Goal: Information Seeking & Learning: Understand process/instructions

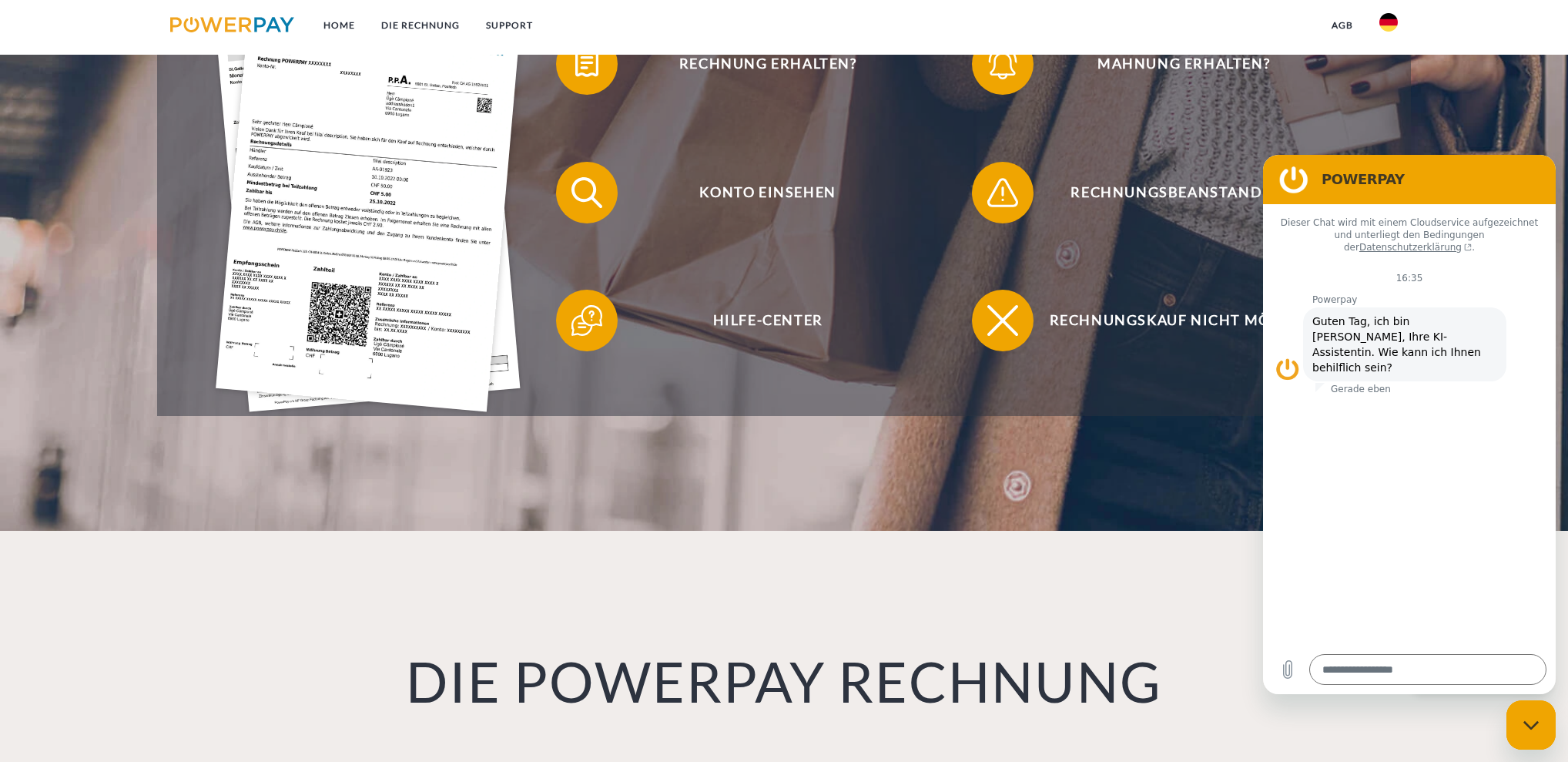
scroll to position [309, 0]
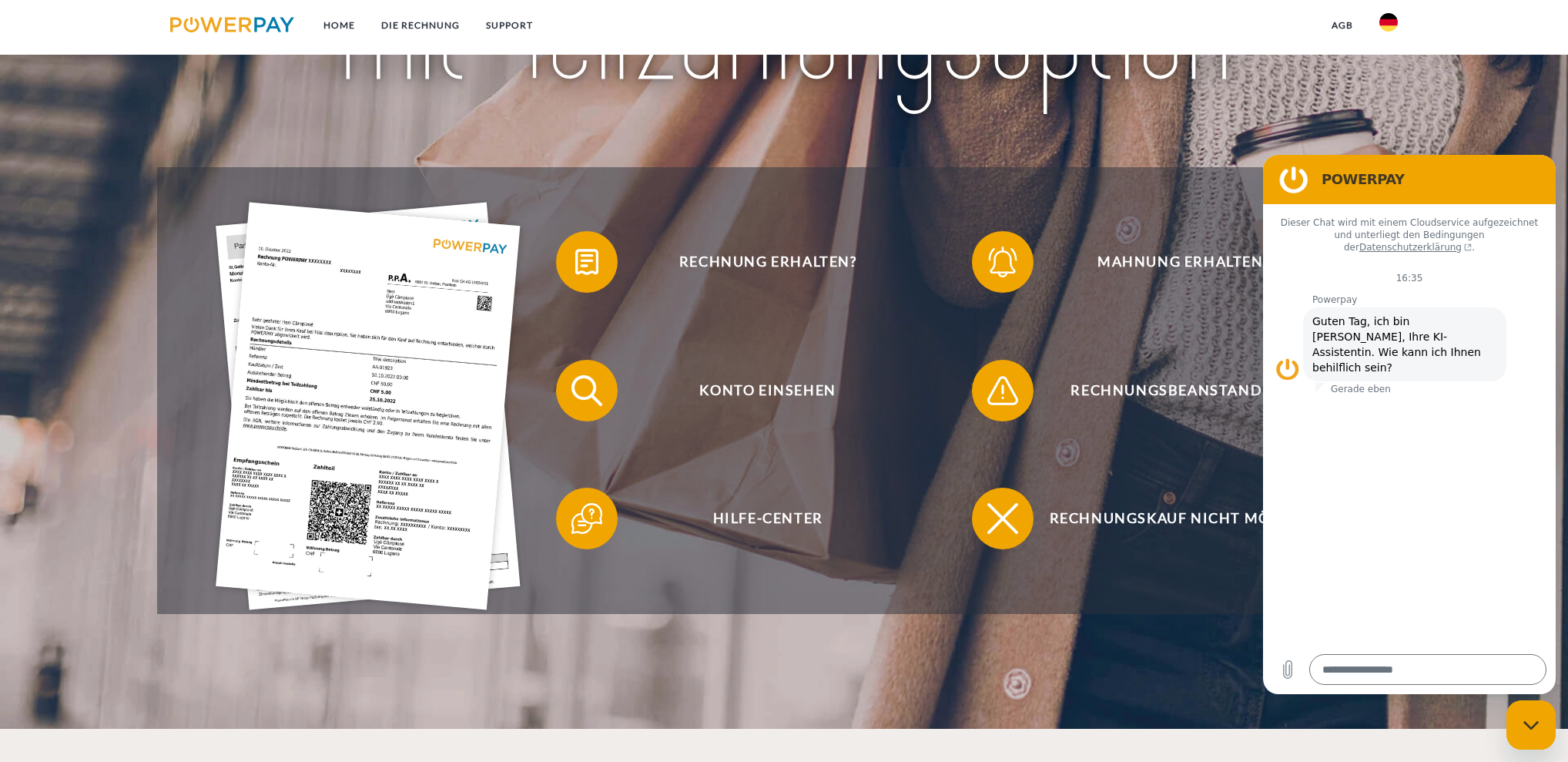
click at [1545, 732] on div "Messaging-Fenster schließen" at bounding box center [1531, 725] width 47 height 47
type textarea "*"
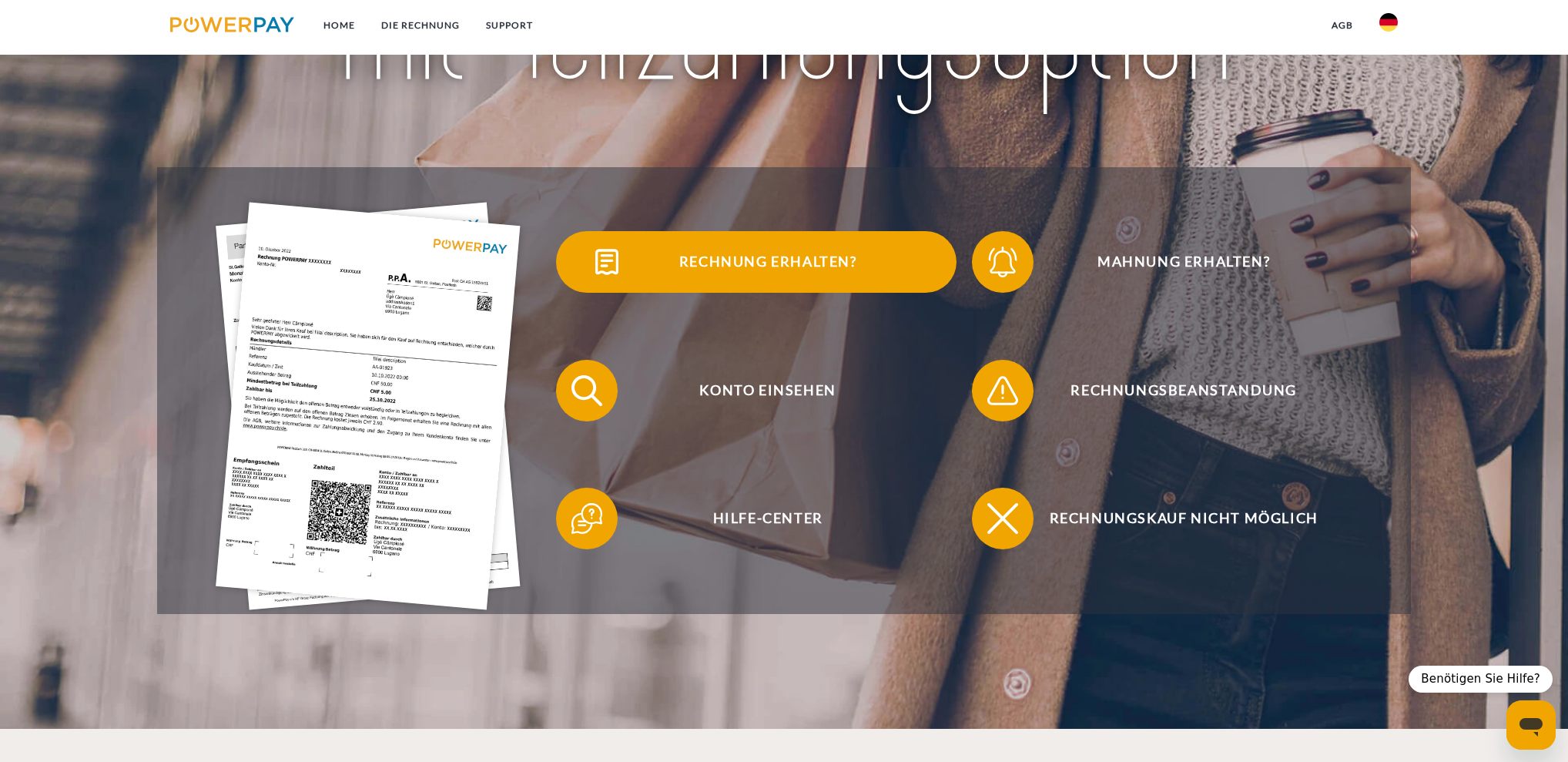
click at [777, 257] on span "Rechnung erhalten?" at bounding box center [767, 262] width 377 height 62
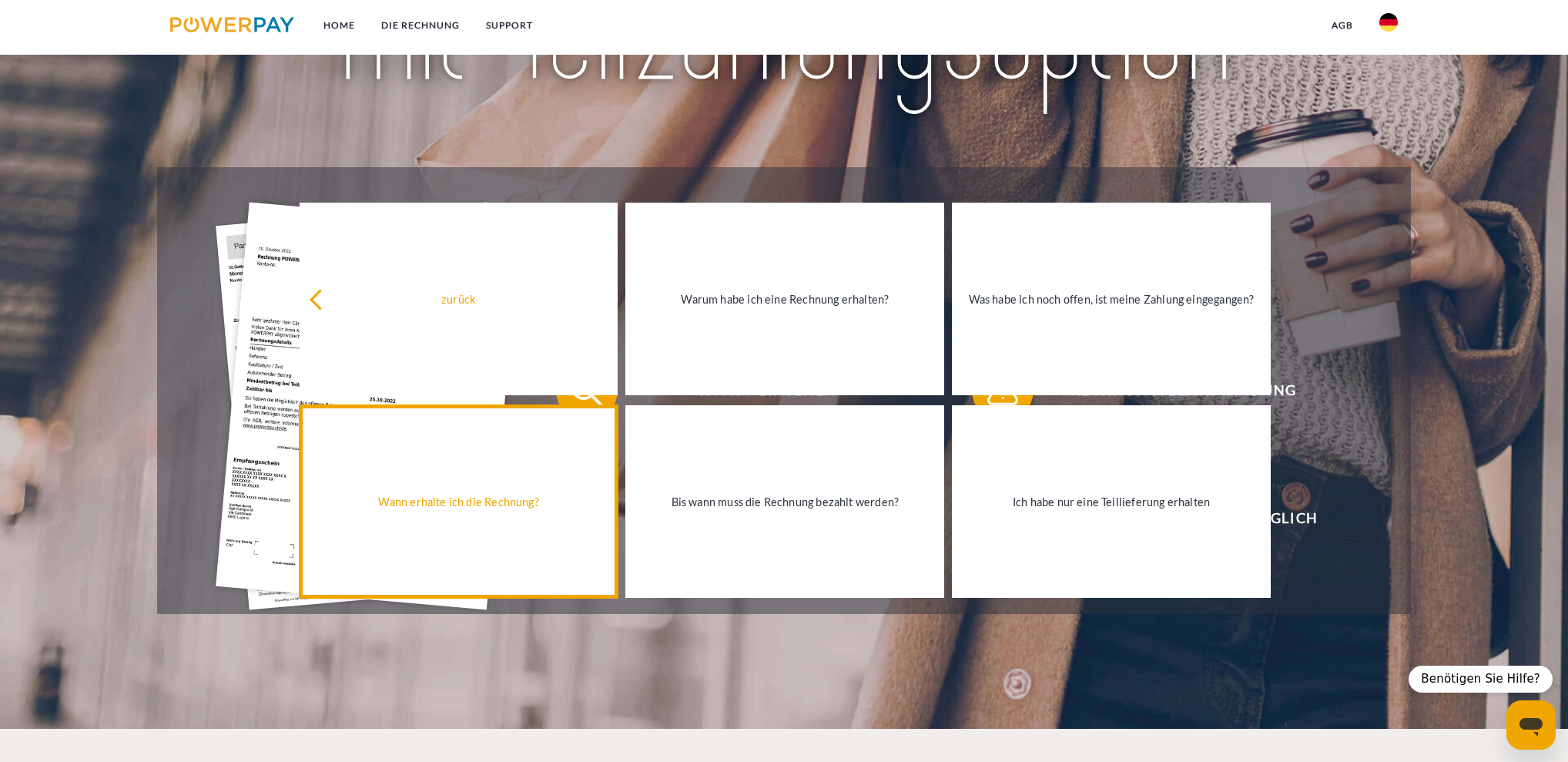
click at [493, 505] on div "Wann erhalte ich die Rechnung?" at bounding box center [459, 501] width 301 height 21
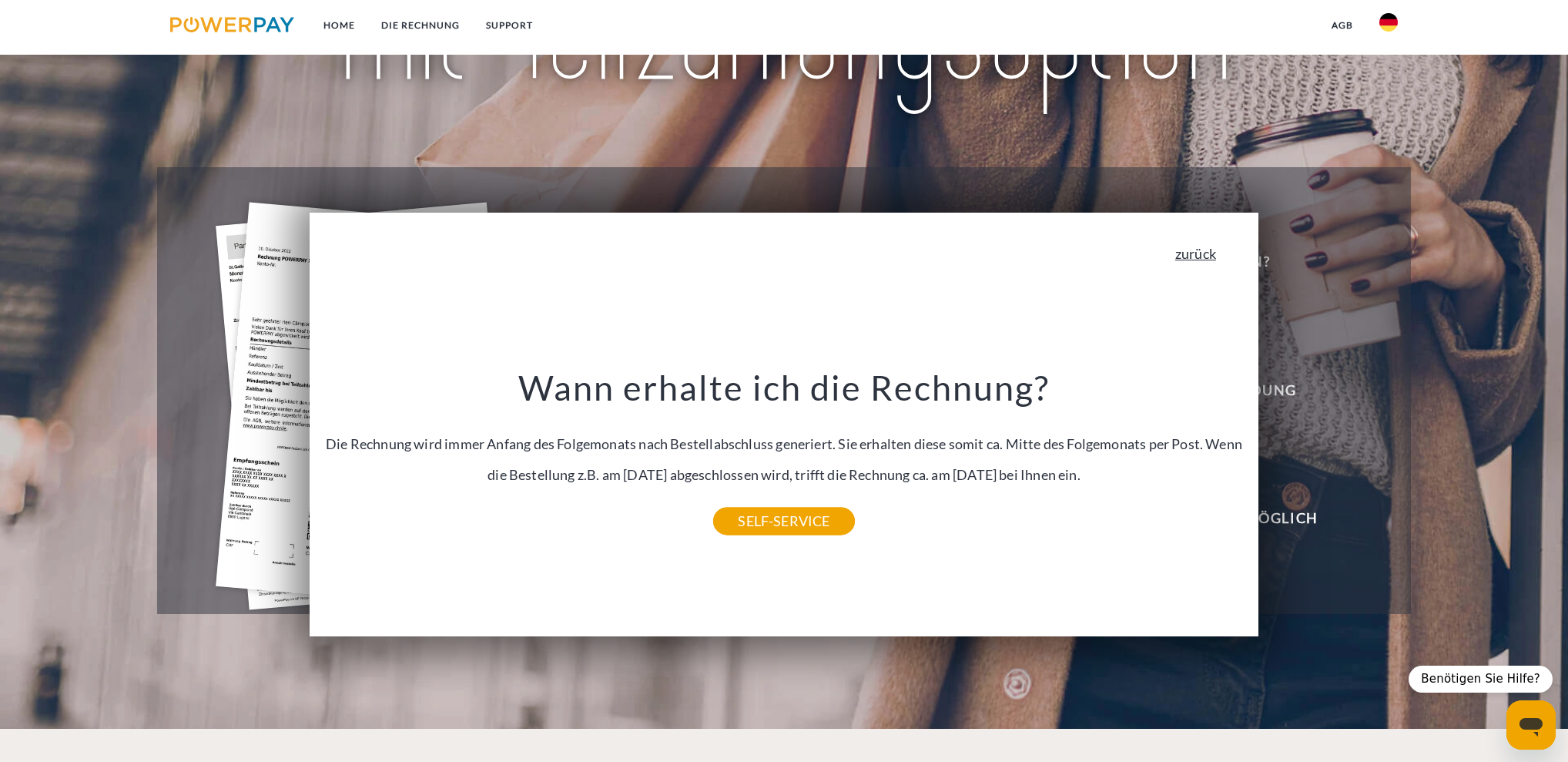
click at [1187, 259] on link "zurück" at bounding box center [1195, 253] width 41 height 14
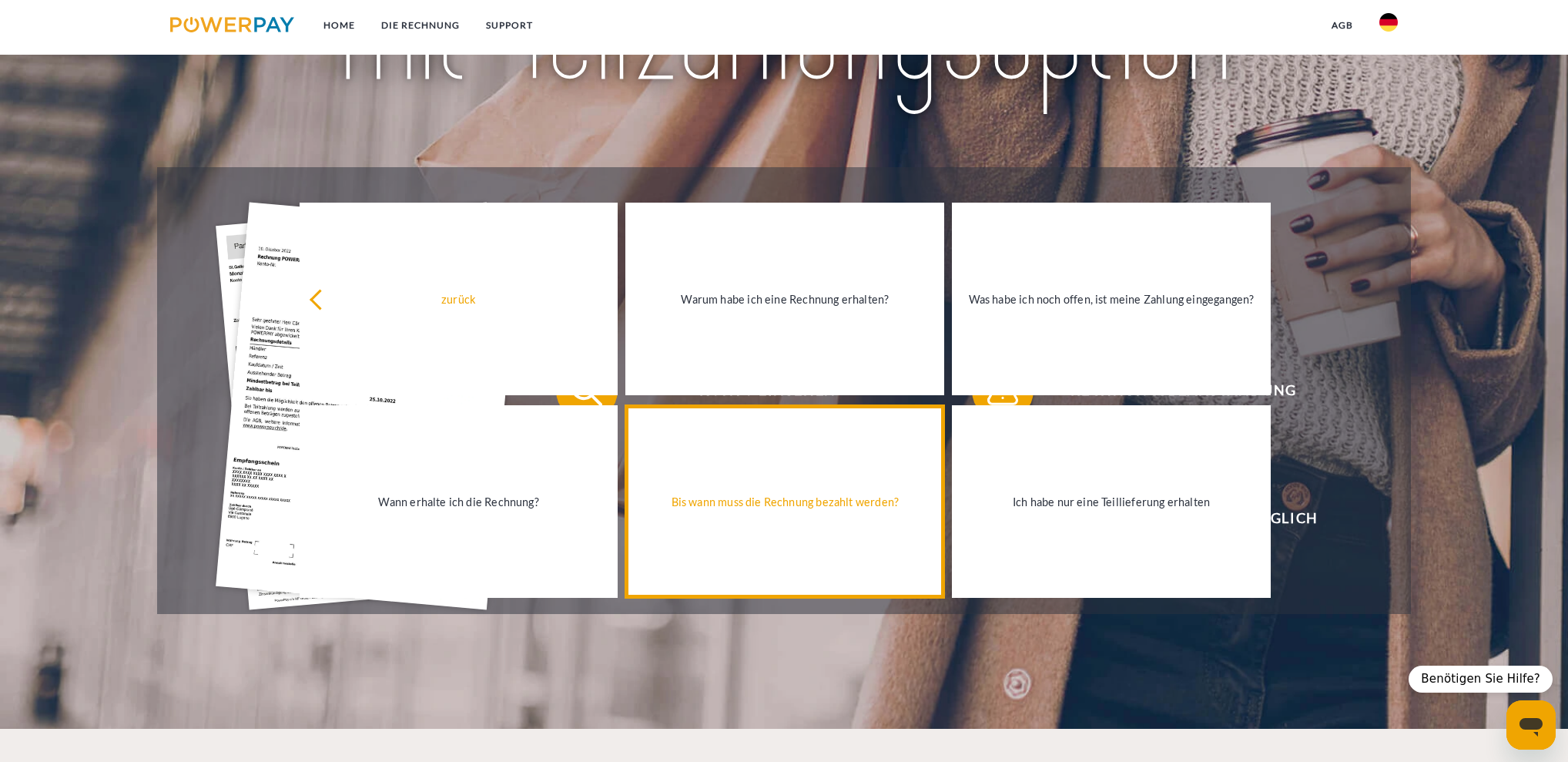
click at [837, 492] on div "Bis wann muss die Rechnung bezahlt werden?" at bounding box center [784, 501] width 301 height 21
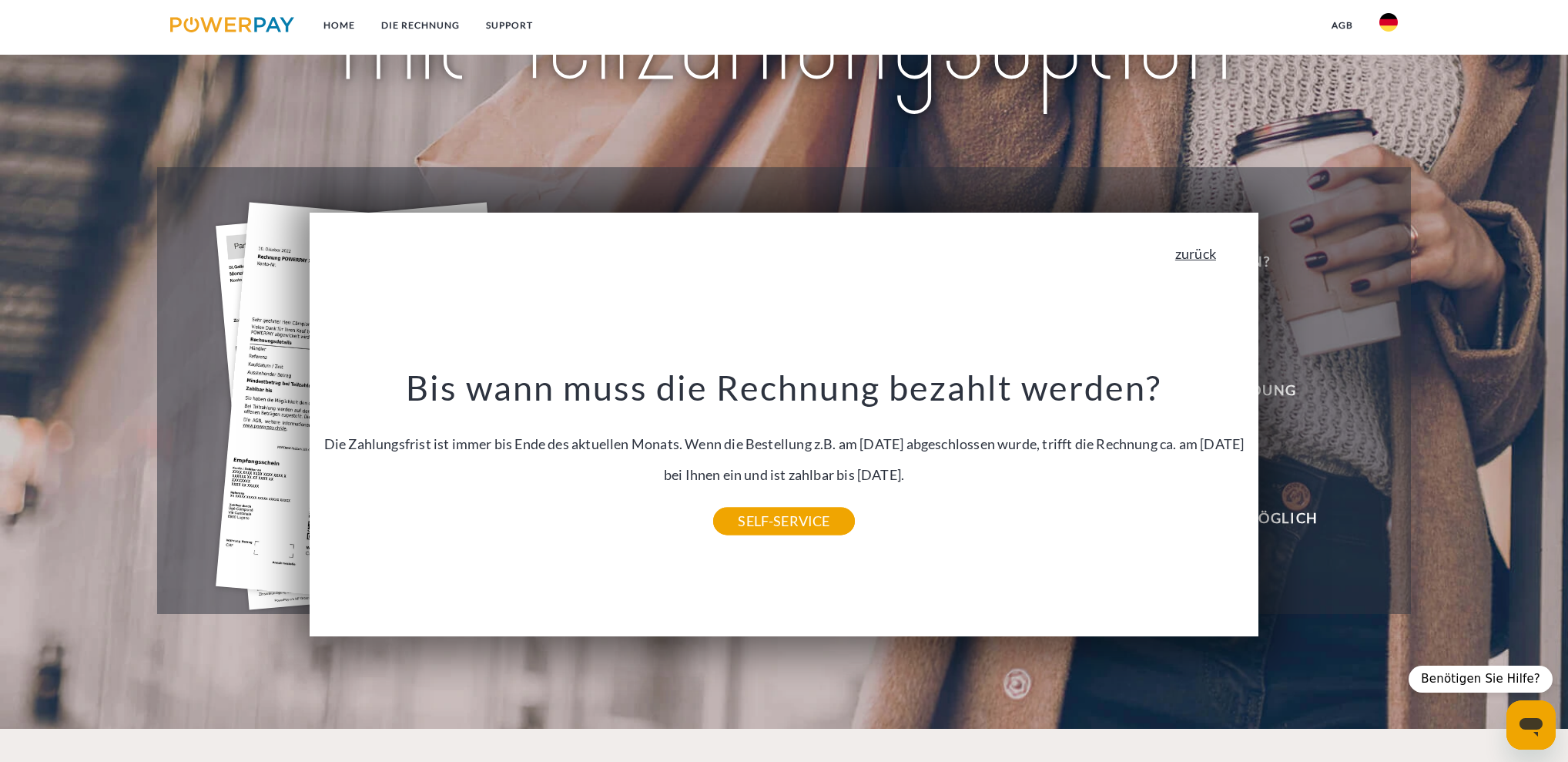
click at [1195, 251] on link "zurück" at bounding box center [1195, 253] width 41 height 14
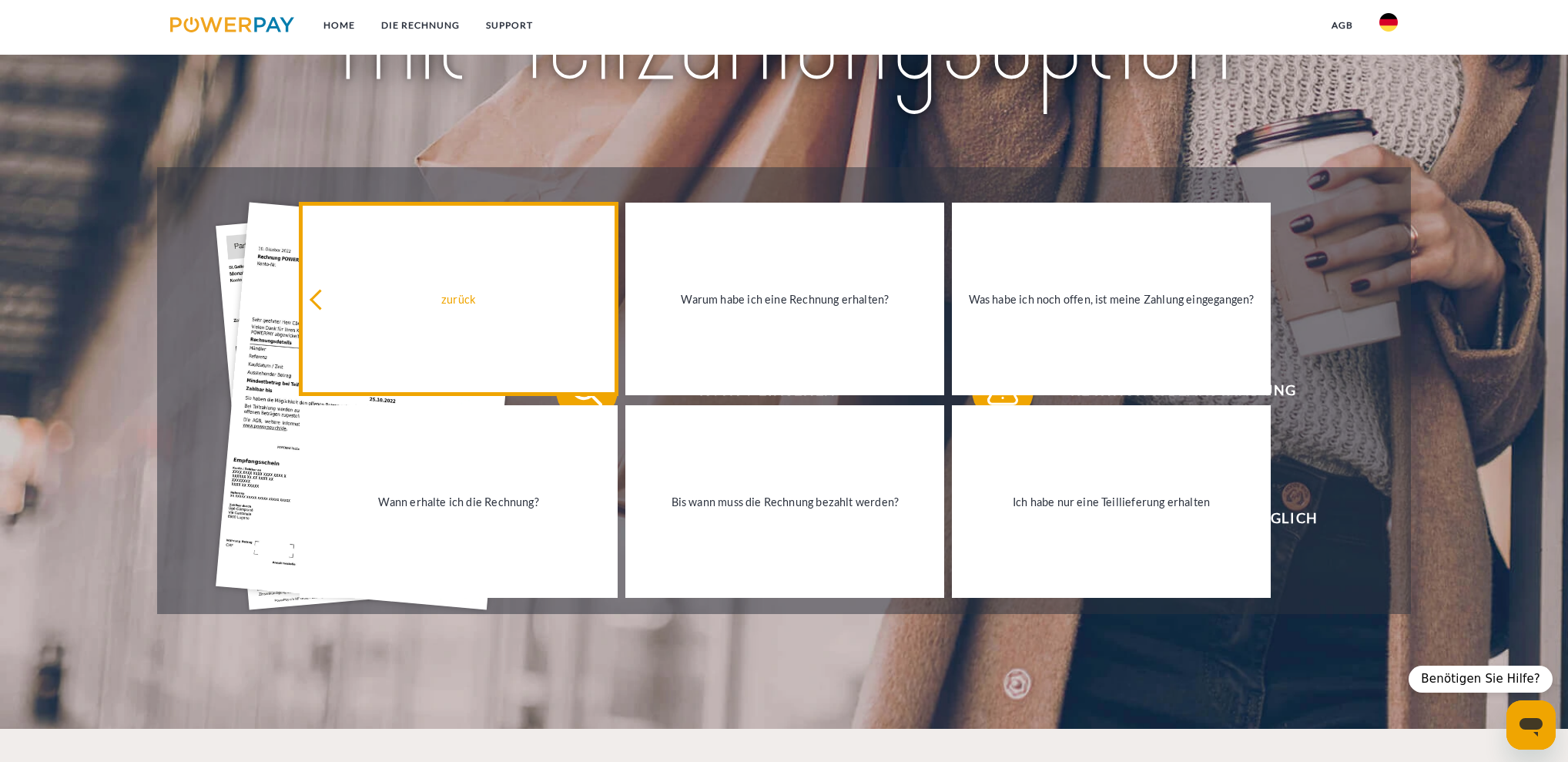
click at [481, 292] on div "zurück" at bounding box center [459, 298] width 301 height 21
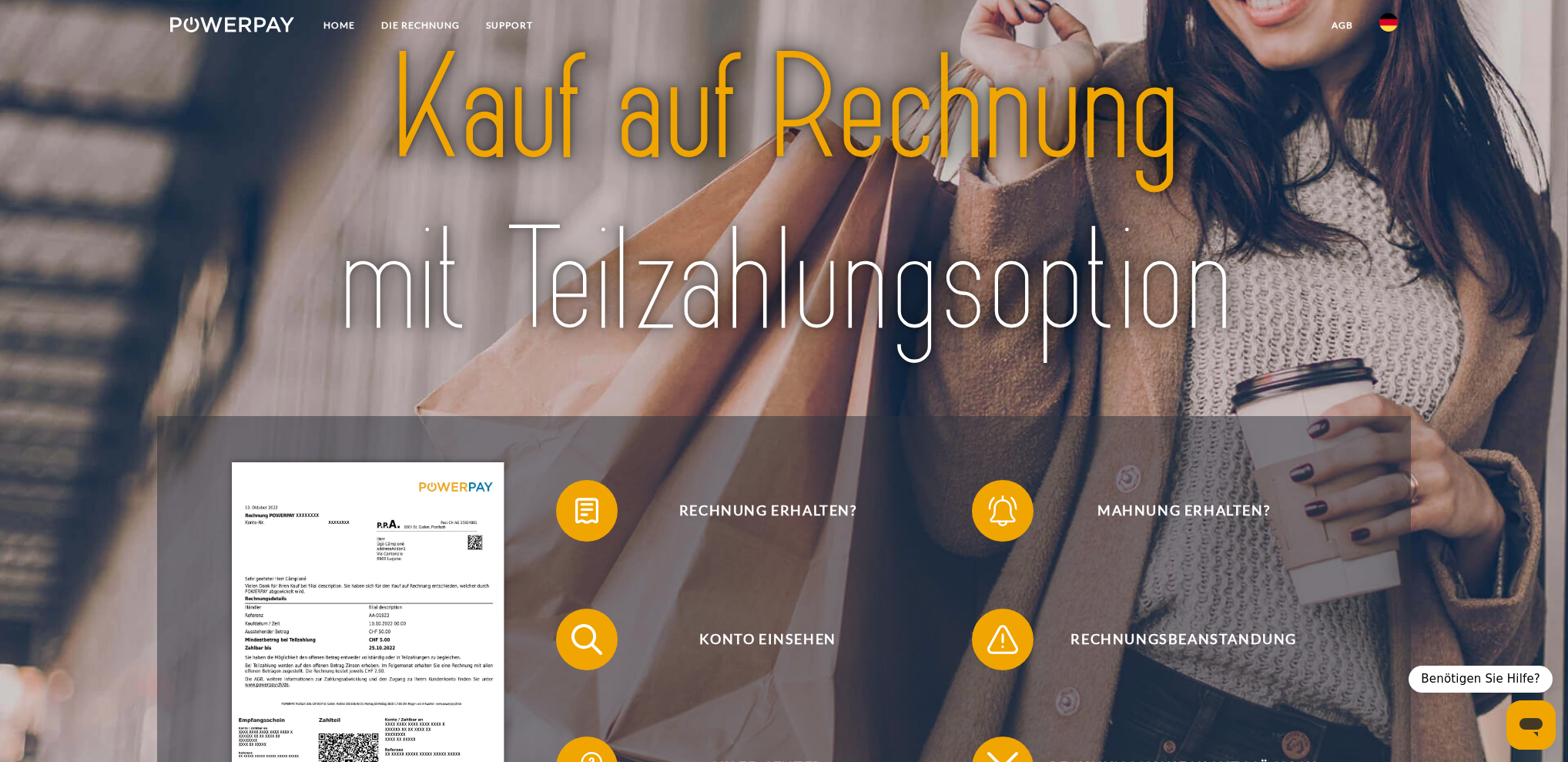
scroll to position [0, 0]
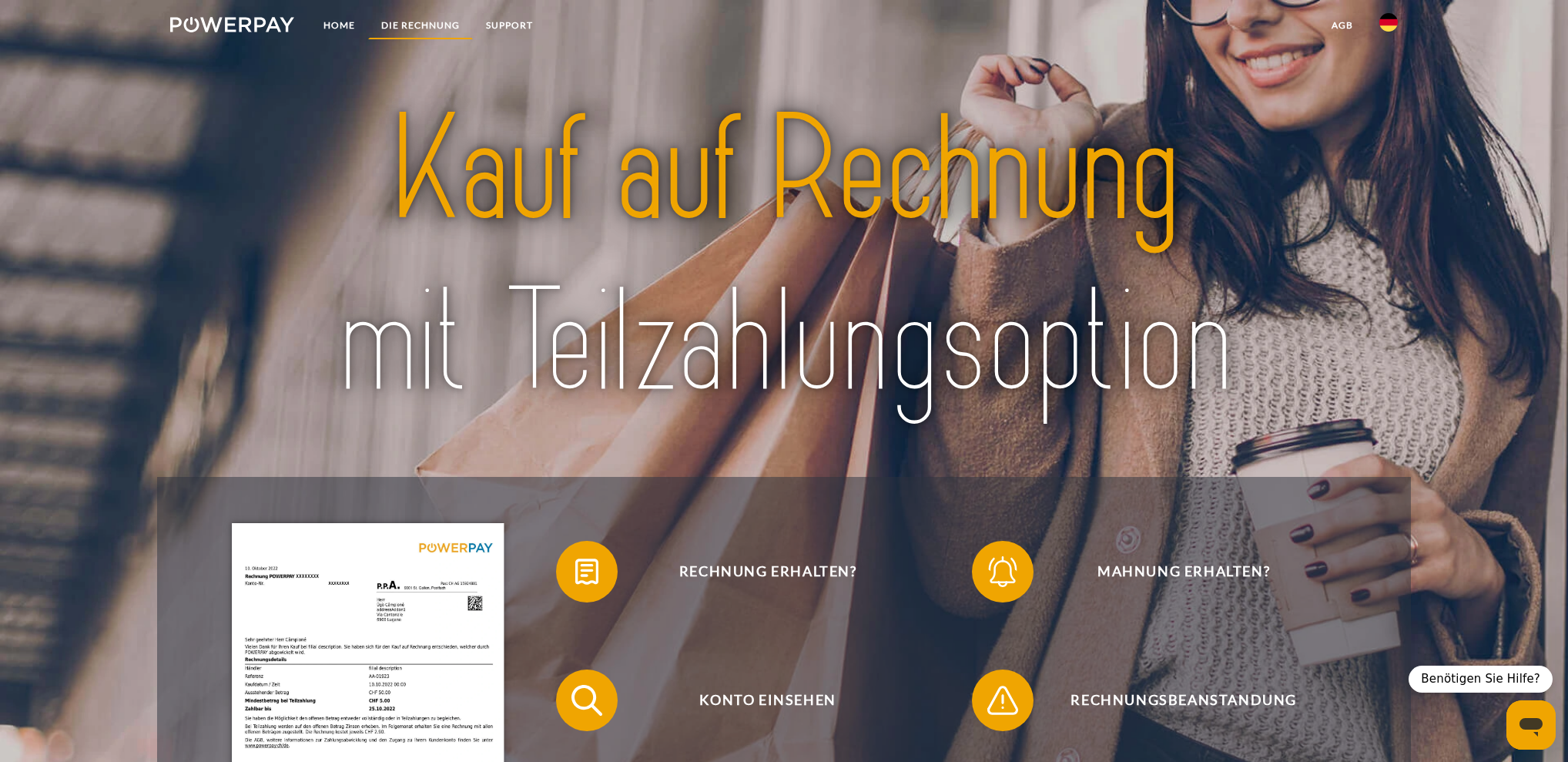
click at [427, 22] on link "DIE RECHNUNG" at bounding box center [421, 25] width 105 height 28
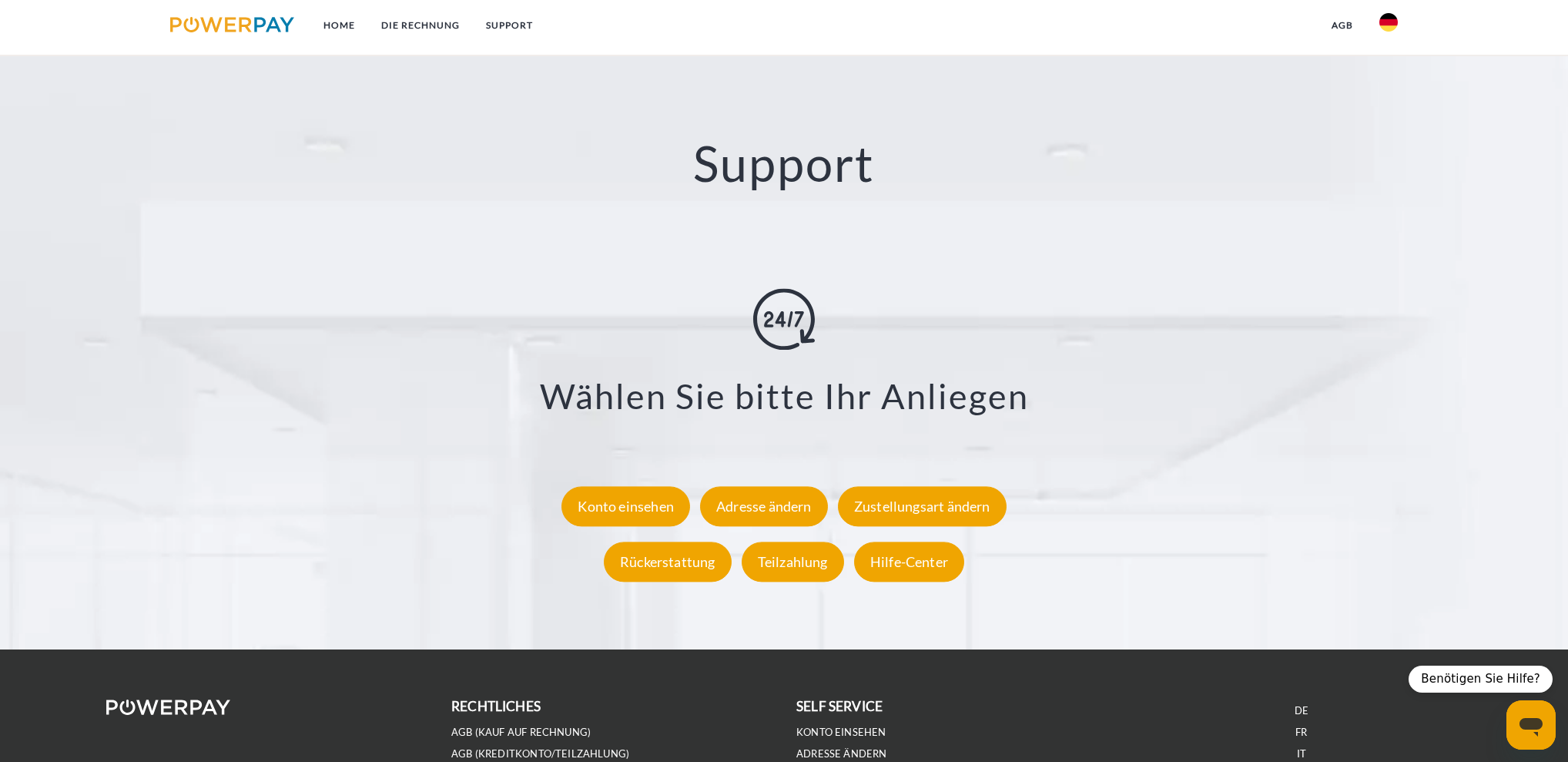
scroll to position [2828, 0]
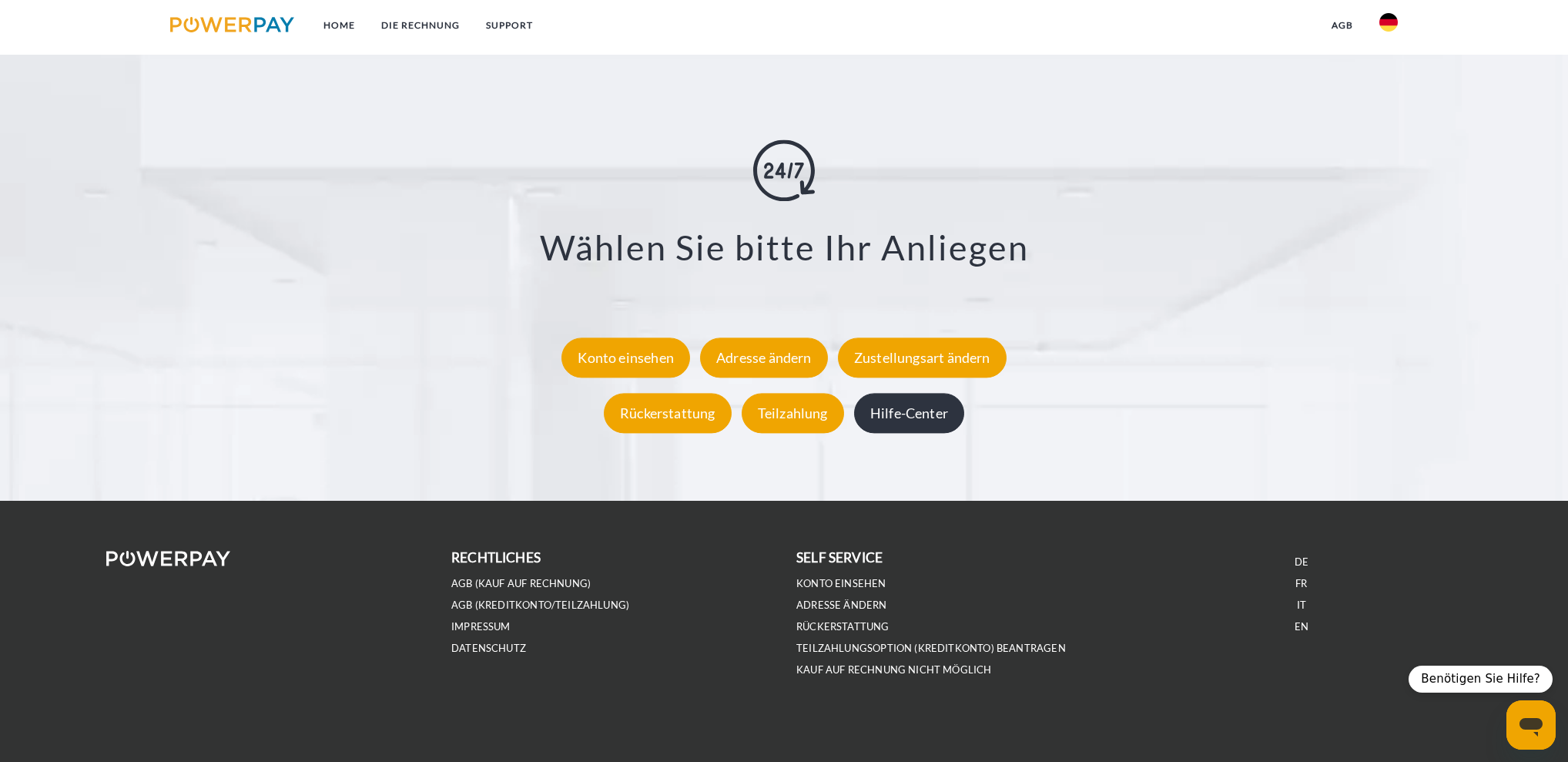
click at [925, 414] on div "Hilfe-Center" at bounding box center [909, 414] width 110 height 40
